Goal: Transaction & Acquisition: Purchase product/service

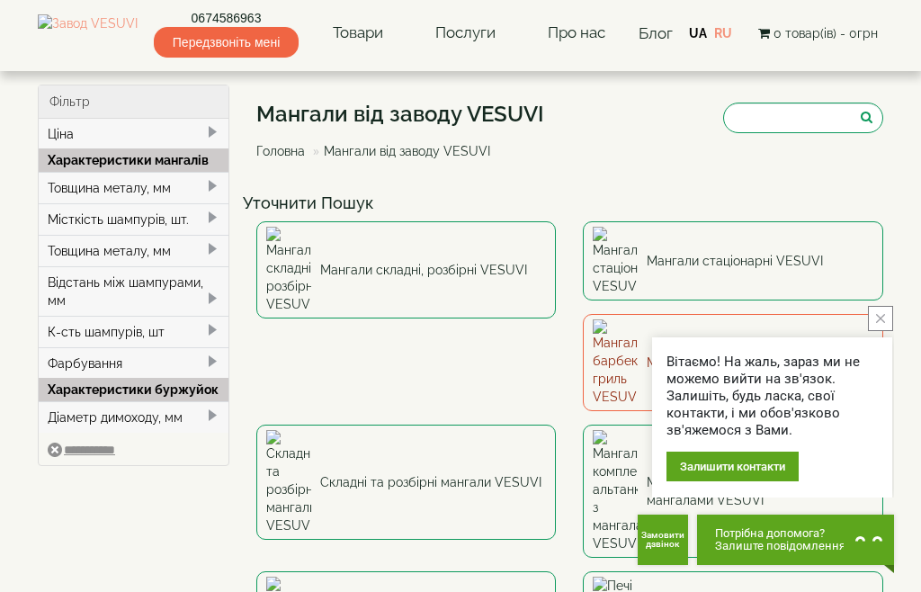
click at [583, 326] on link "Мангали-барбекю-гриль VESUVI" at bounding box center [733, 362] width 300 height 97
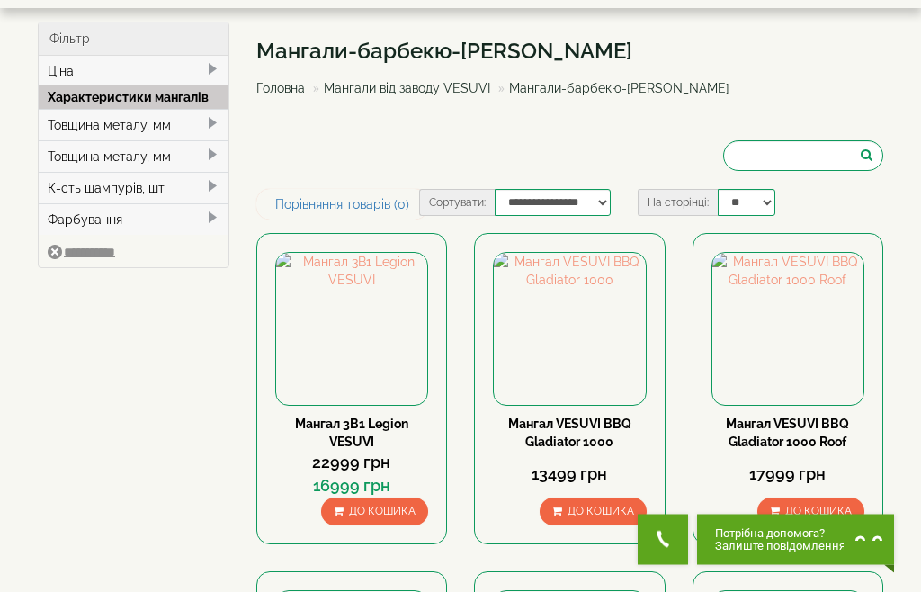
scroll to position [63, 0]
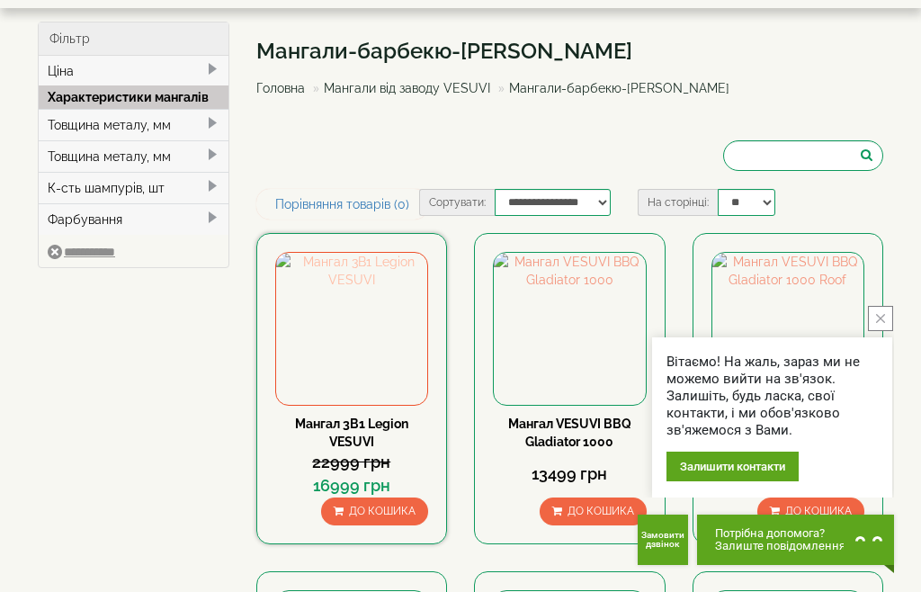
click at [349, 330] on img at bounding box center [352, 329] width 152 height 152
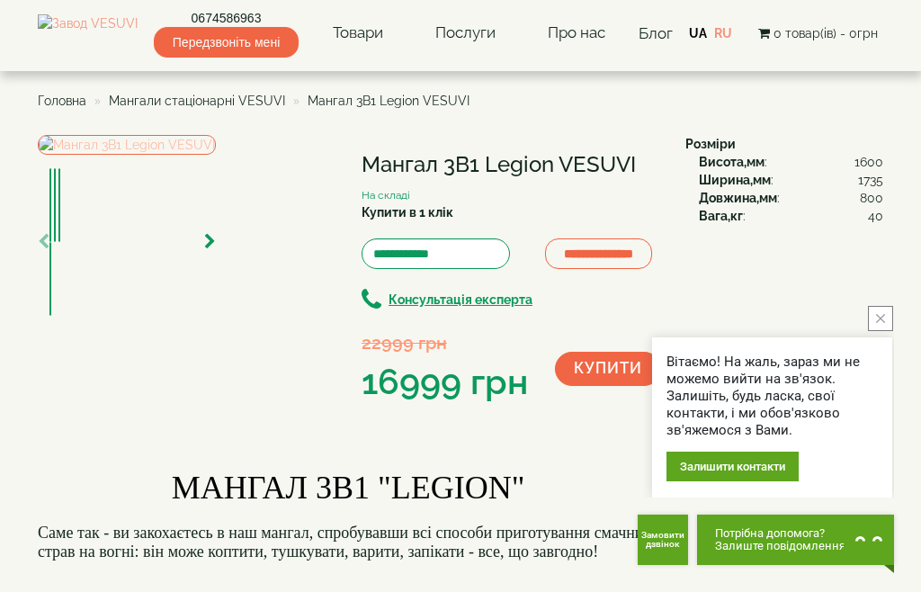
click at [216, 155] on img at bounding box center [127, 145] width 178 height 20
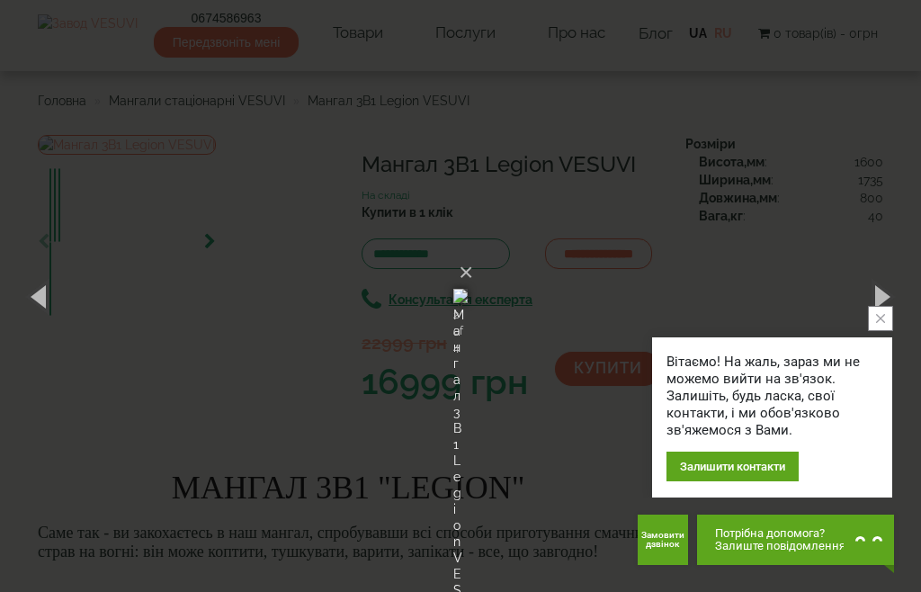
click at [888, 319] on button "close button" at bounding box center [880, 318] width 25 height 25
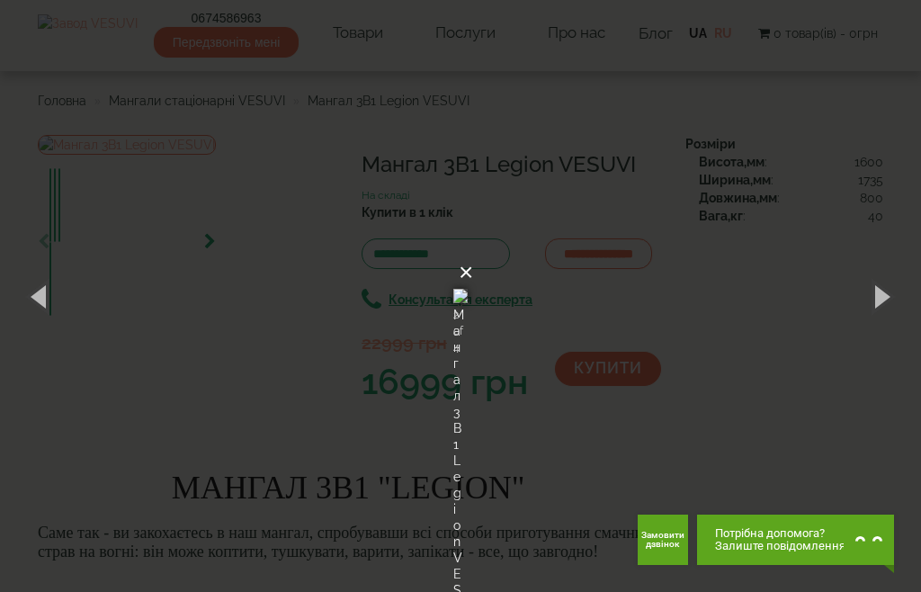
click at [473, 253] on button "×" at bounding box center [466, 273] width 14 height 40
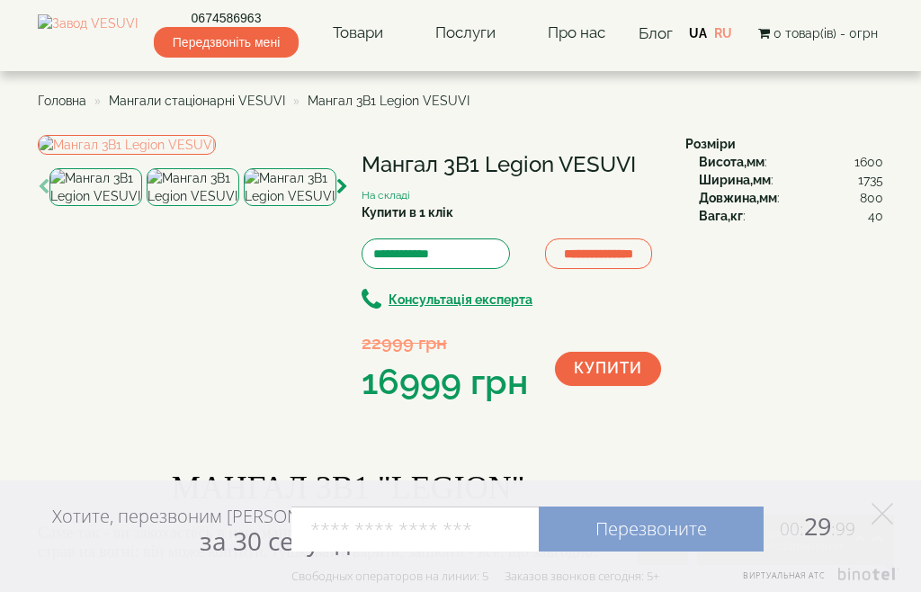
scroll to position [201, 0]
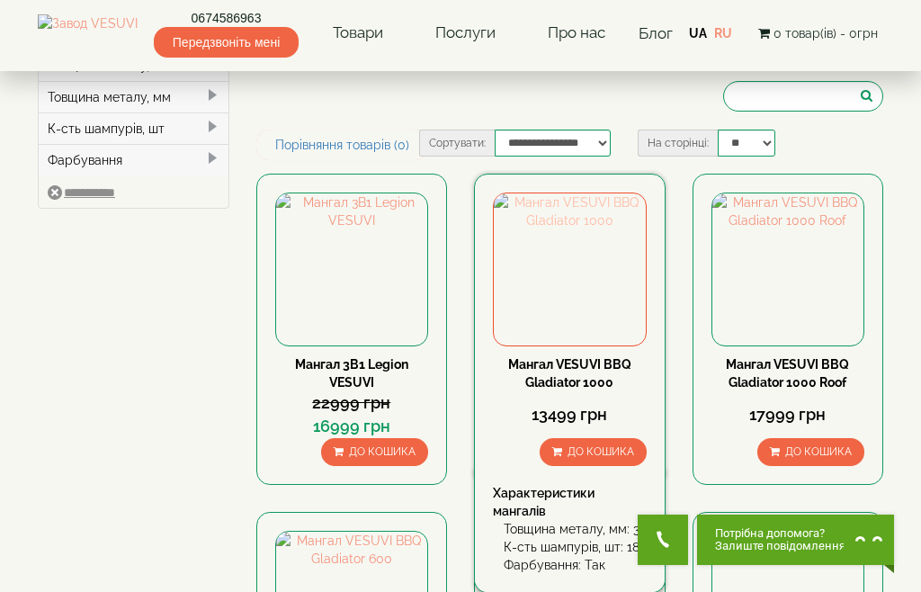
click at [602, 330] on img at bounding box center [570, 269] width 152 height 152
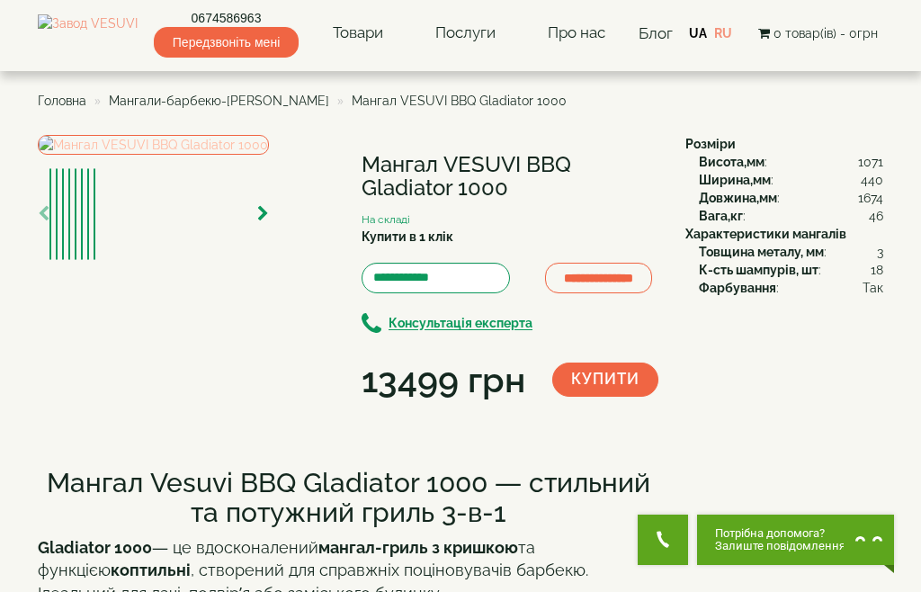
click at [200, 155] on img at bounding box center [153, 145] width 231 height 20
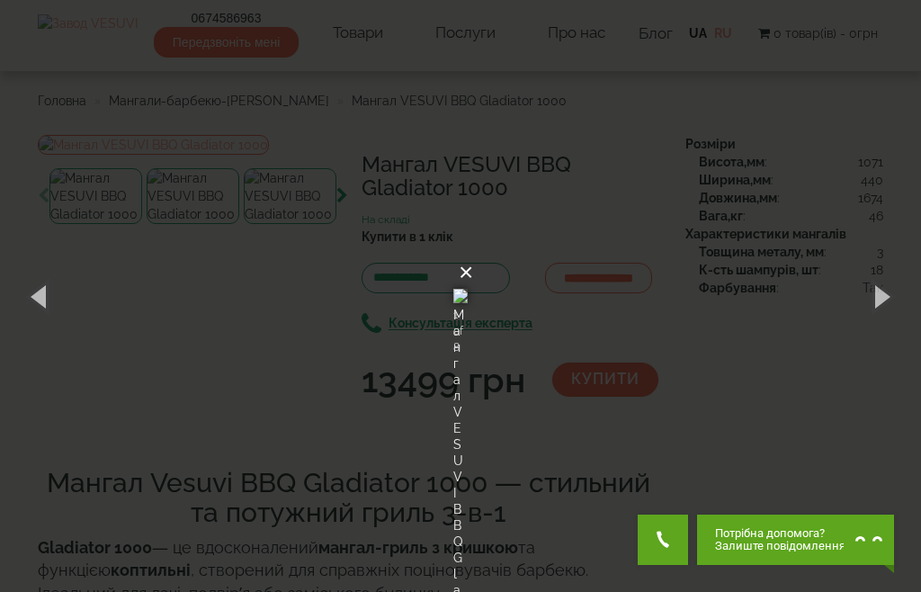
click at [473, 253] on button "×" at bounding box center [466, 273] width 14 height 40
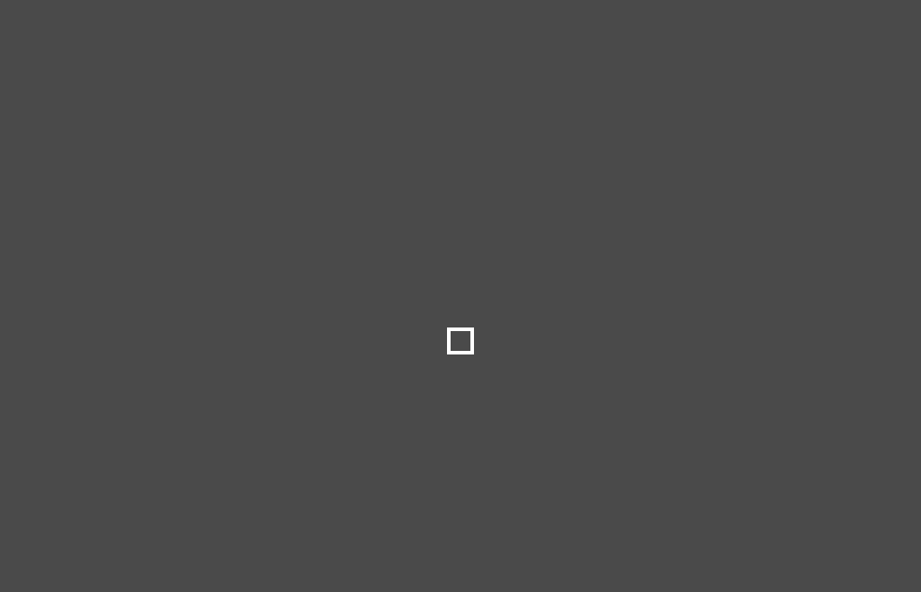
select select
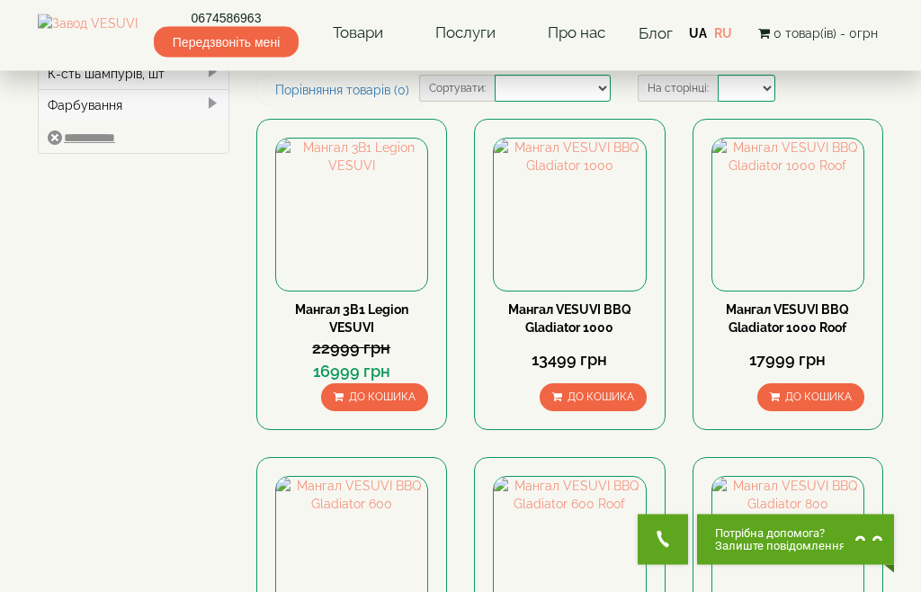
scroll to position [177, 0]
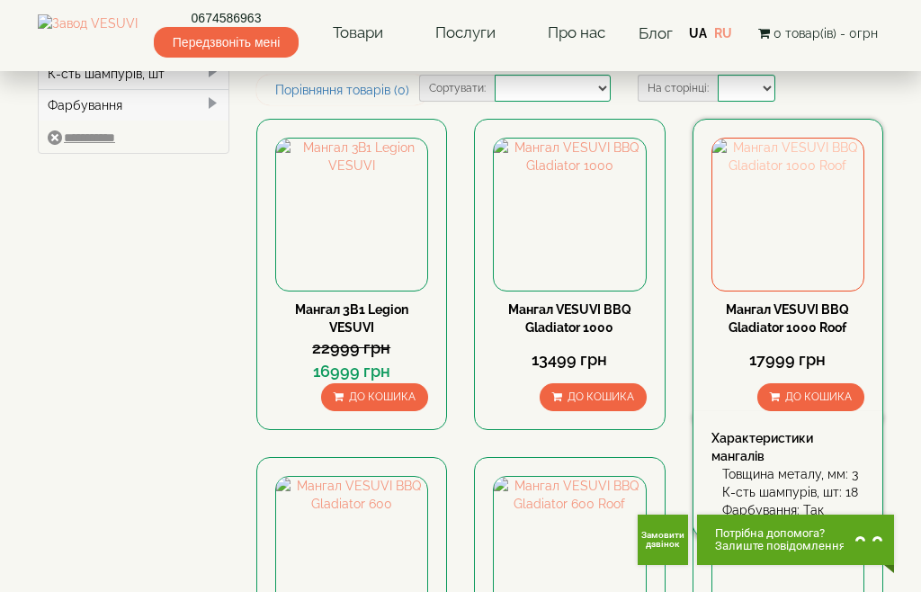
click at [785, 290] on img at bounding box center [788, 214] width 152 height 152
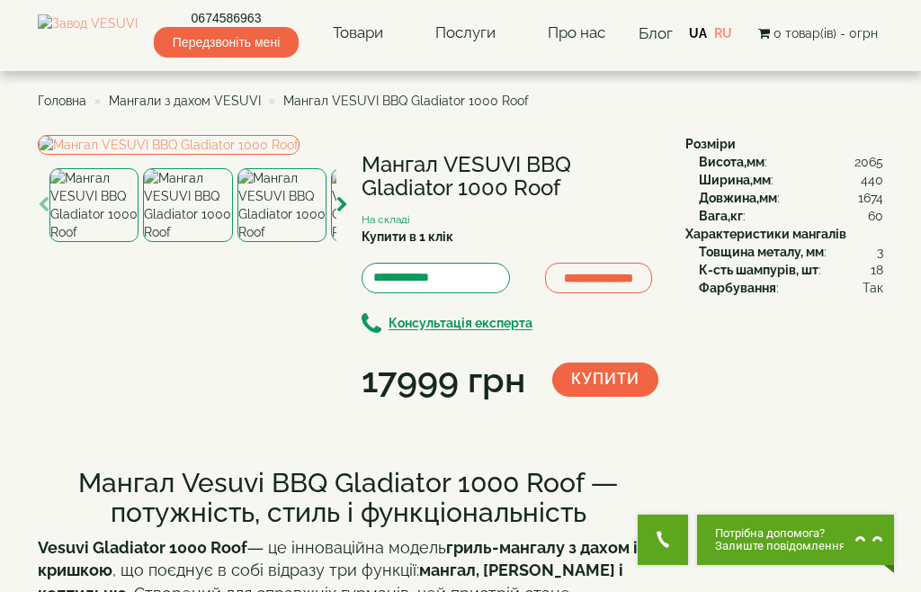
click at [192, 242] on img at bounding box center [187, 205] width 89 height 74
click at [109, 242] on img at bounding box center [93, 205] width 89 height 74
click at [314, 242] on img at bounding box center [281, 205] width 89 height 74
click at [95, 242] on img at bounding box center [93, 205] width 89 height 74
click at [246, 155] on img at bounding box center [169, 145] width 262 height 20
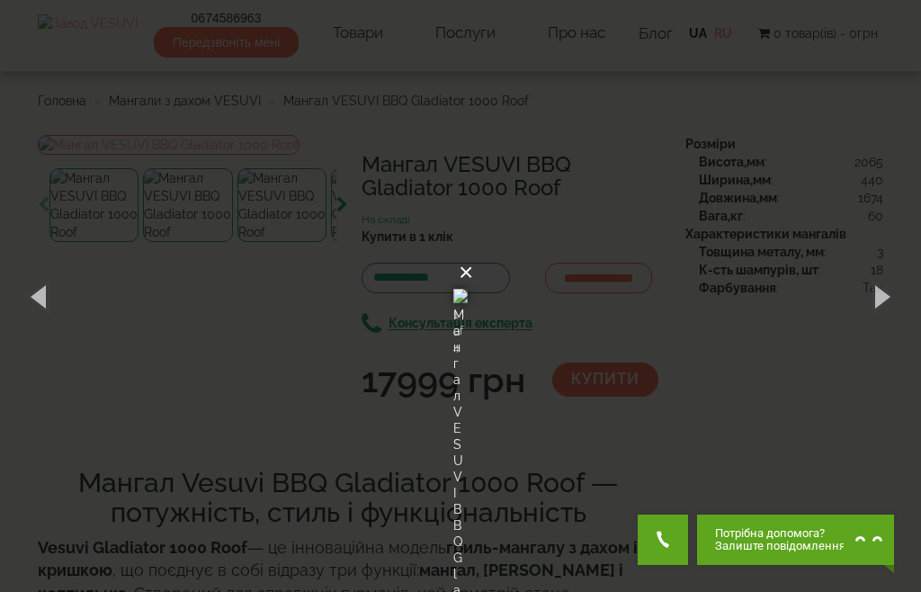
click at [473, 253] on button "×" at bounding box center [466, 273] width 14 height 40
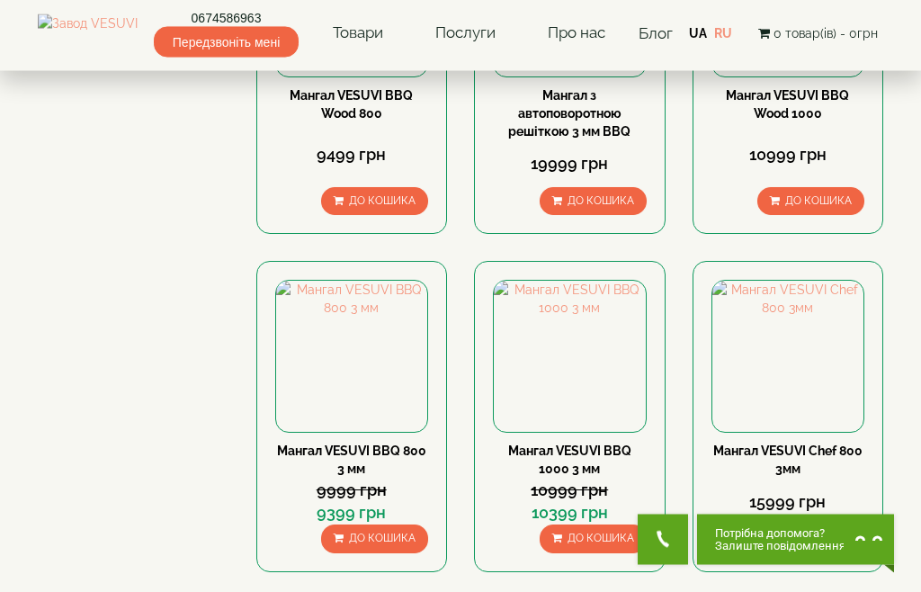
scroll to position [1423, 0]
click at [847, 368] on img at bounding box center [788, 357] width 152 height 152
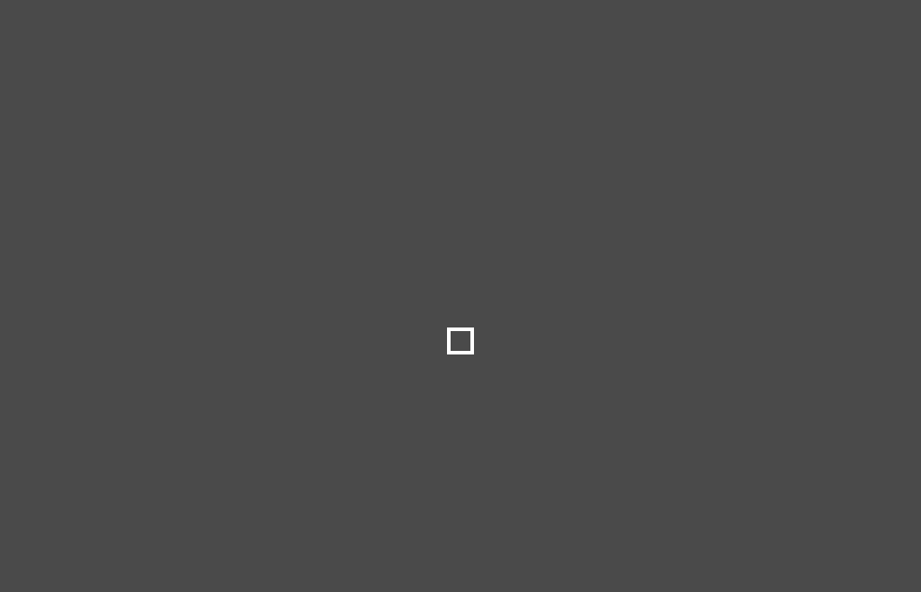
select select
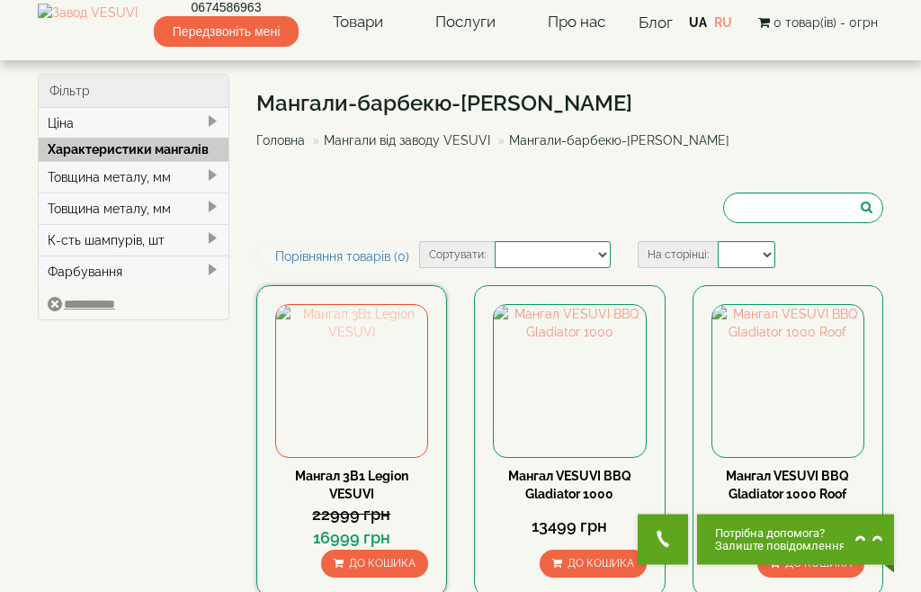
scroll to position [11, 0]
click at [385, 427] on img at bounding box center [352, 381] width 152 height 152
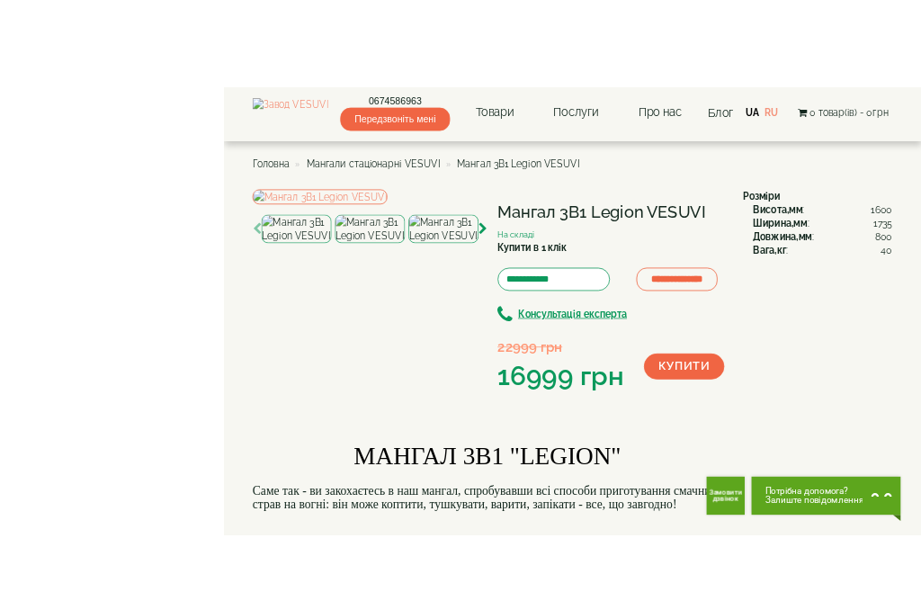
scroll to position [5, 0]
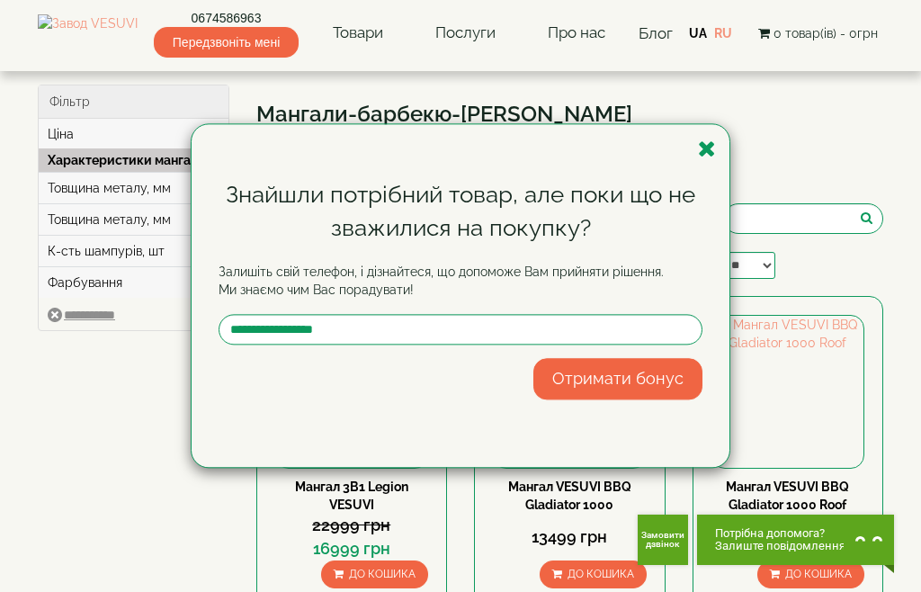
click at [700, 162] on div "Знайшли потрібний товар, але поки що не зважилися на покупку? Залишіть свій тел…" at bounding box center [461, 295] width 538 height 343
click at [708, 160] on icon "button" at bounding box center [707, 149] width 18 height 22
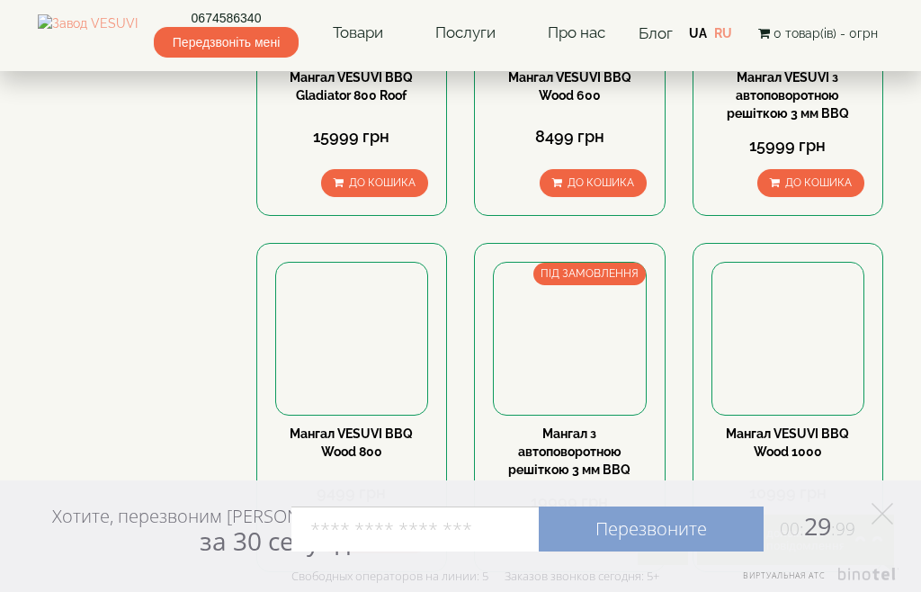
scroll to position [1069, 0]
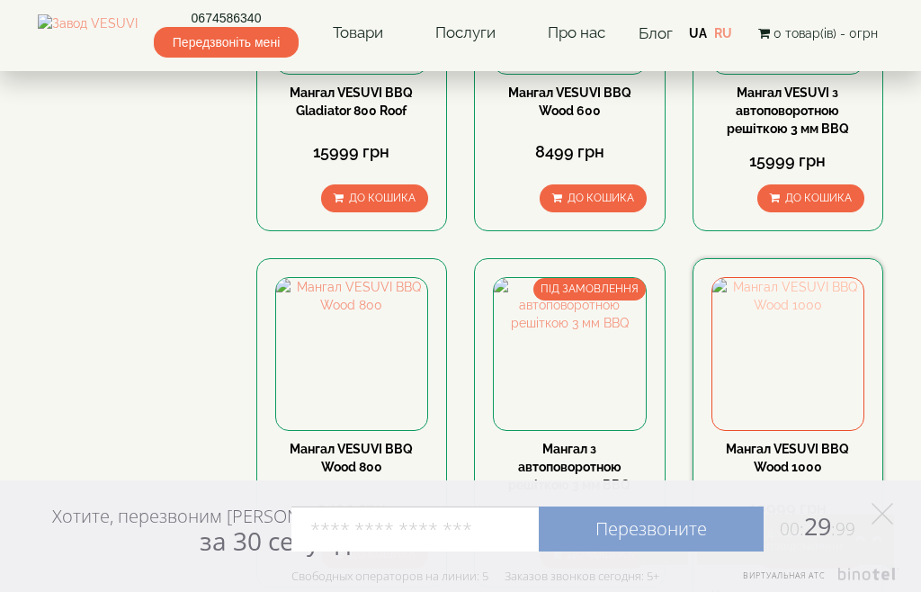
click at [801, 376] on img at bounding box center [788, 354] width 152 height 152
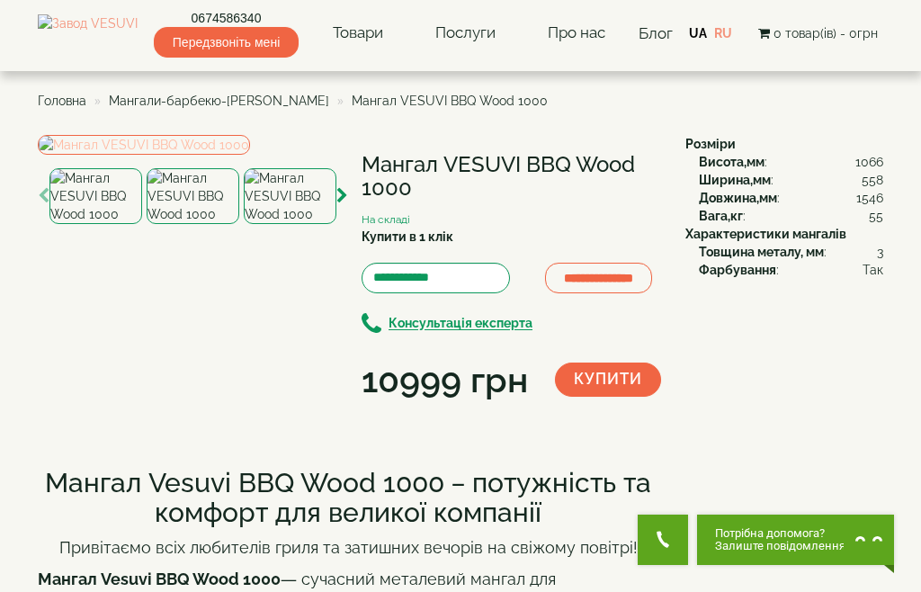
click at [250, 155] on img at bounding box center [144, 145] width 212 height 20
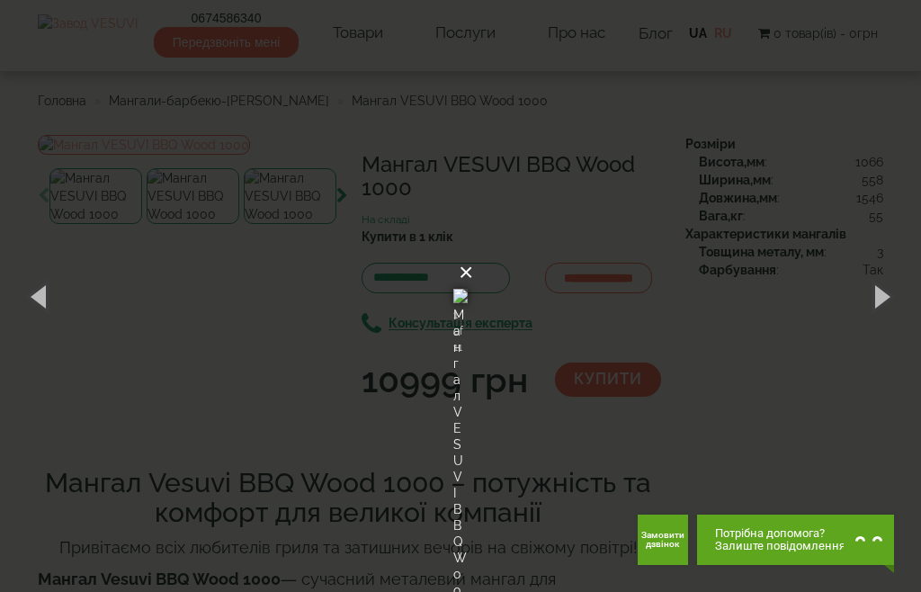
click at [473, 253] on button "×" at bounding box center [466, 273] width 14 height 40
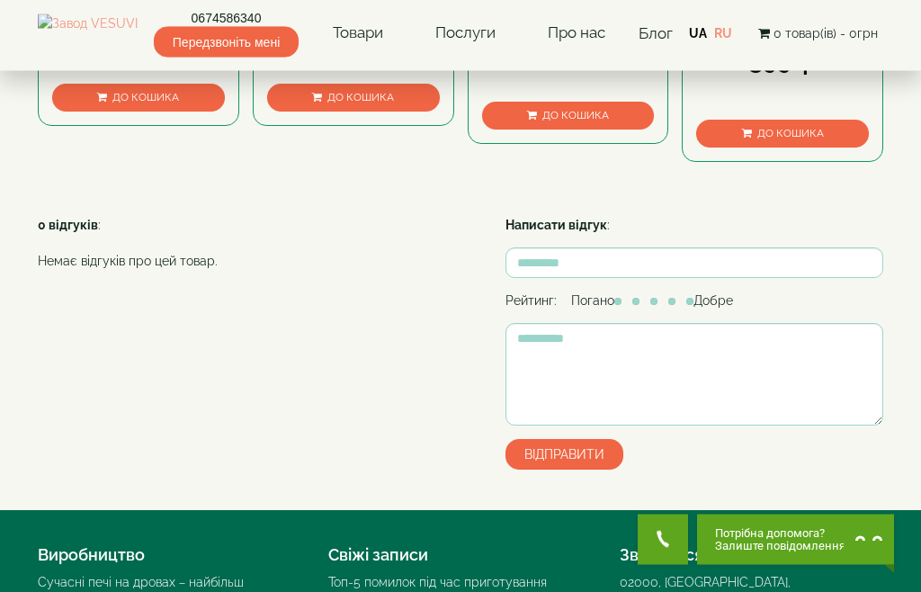
scroll to position [1067, 0]
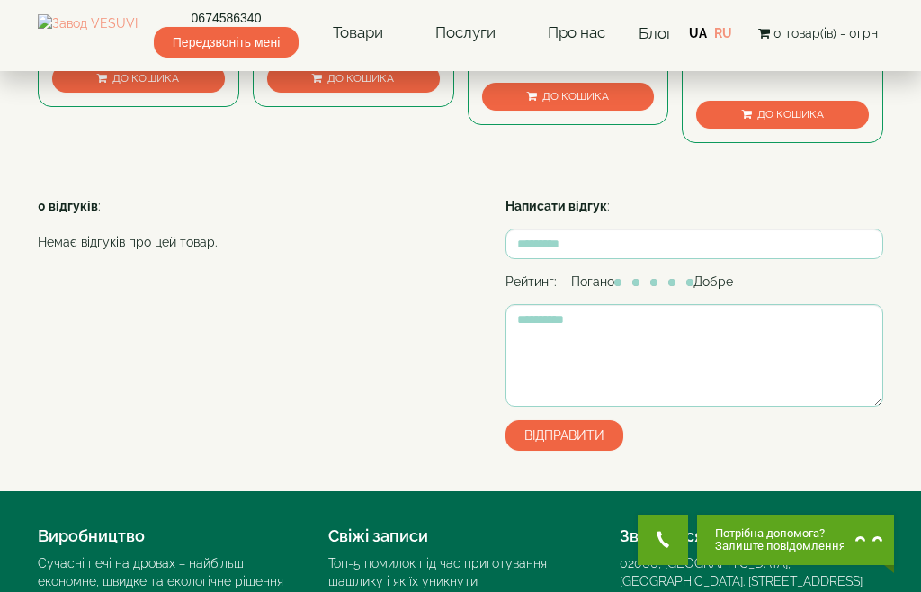
click at [813, 43] on link "Люкс набір шампурів VESUVI 6 шт. нержавіюча сталь 3мм, дерев'яна ручка лак, чор…" at bounding box center [783, 9] width 168 height 68
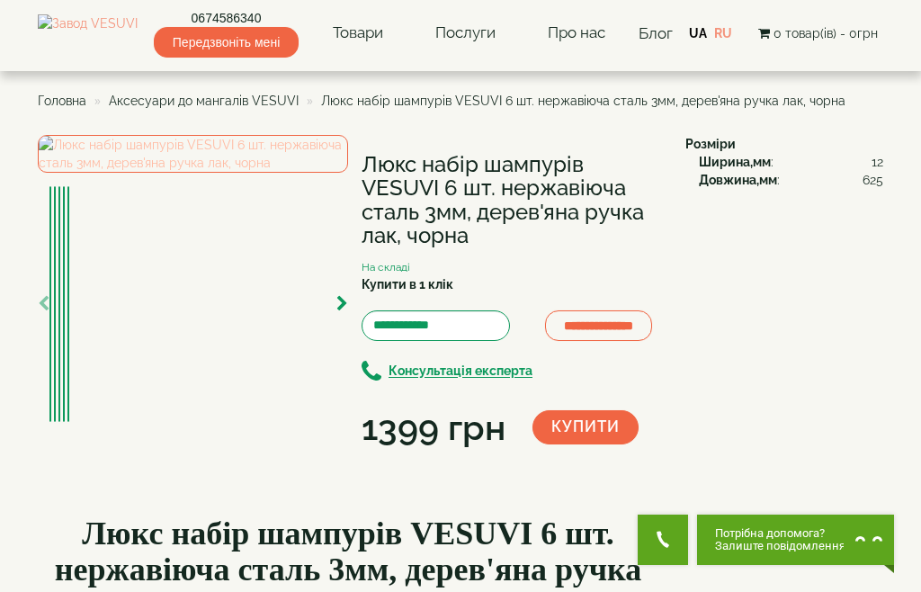
click at [293, 173] on img at bounding box center [193, 154] width 310 height 38
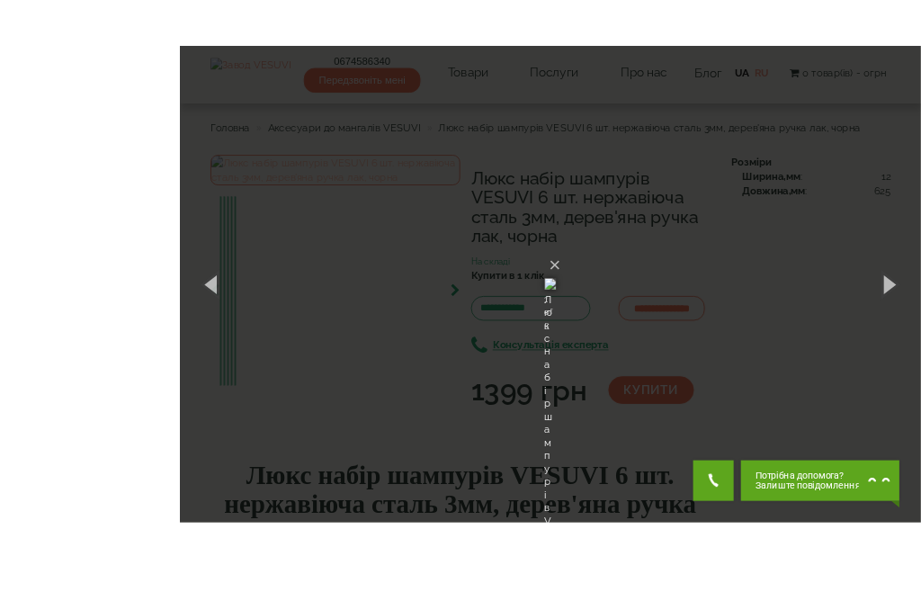
scroll to position [31, 0]
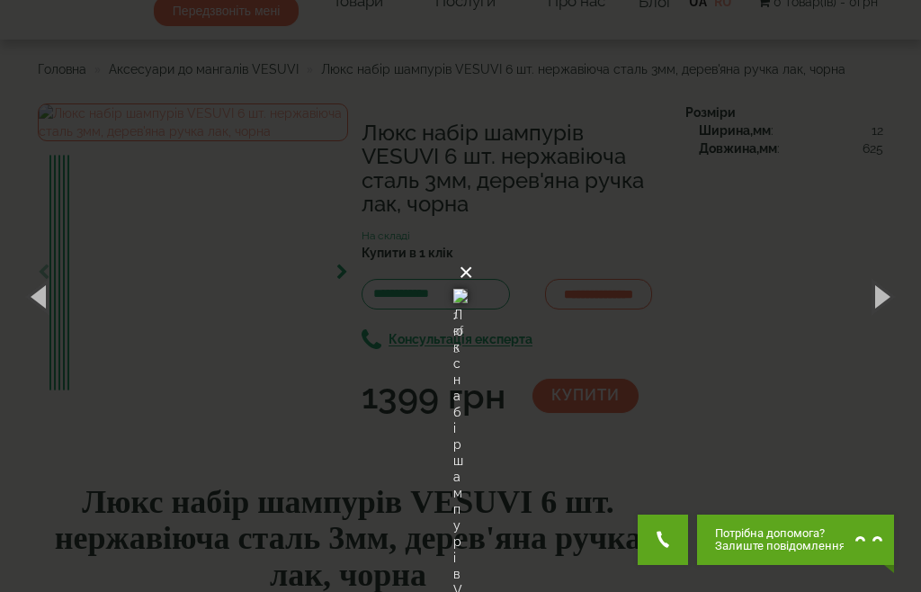
click at [473, 253] on button "×" at bounding box center [466, 273] width 14 height 40
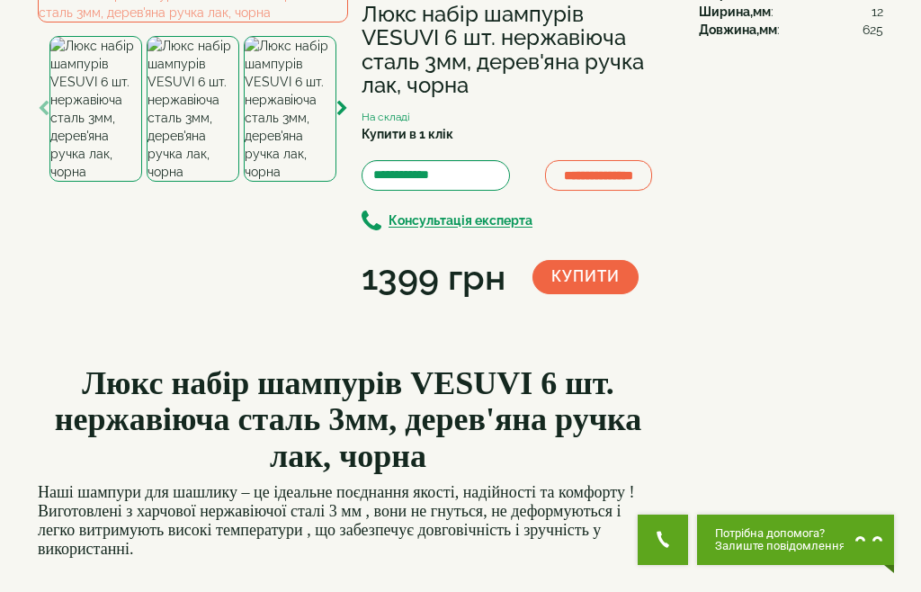
scroll to position [0, 0]
